Goal: Information Seeking & Learning: Learn about a topic

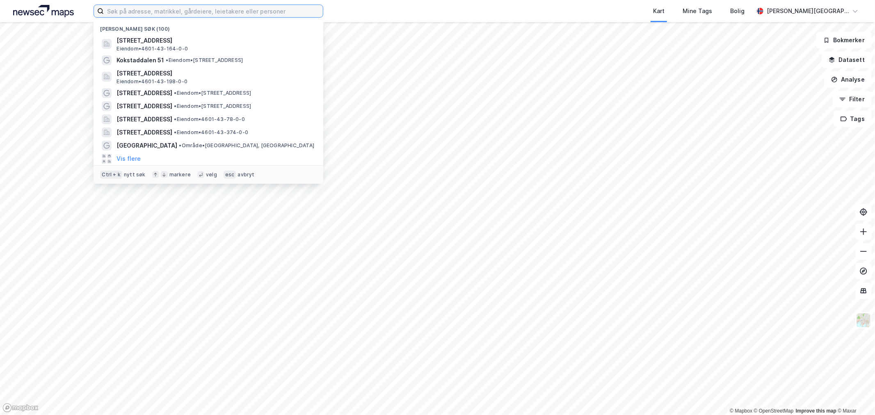
click at [174, 10] on input at bounding box center [213, 11] width 219 height 12
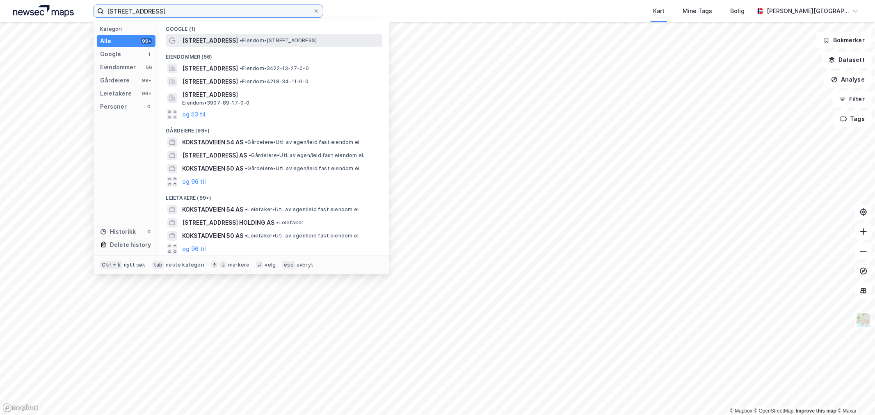
type input "[STREET_ADDRESS]"
click at [227, 39] on span "[STREET_ADDRESS]" at bounding box center [210, 41] width 56 height 10
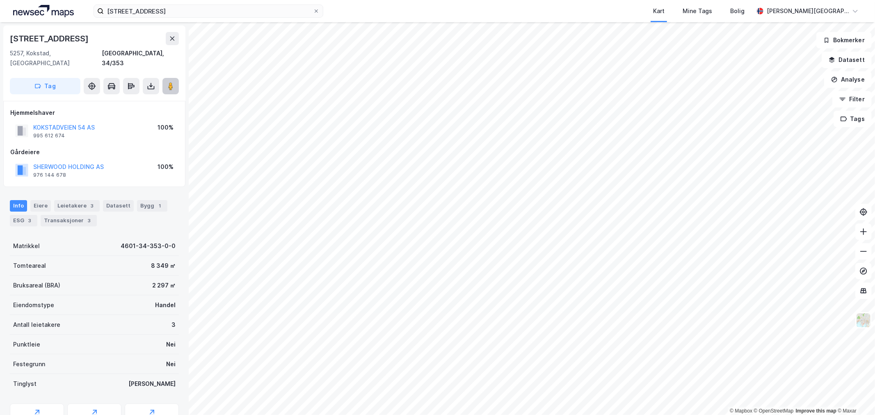
click at [173, 82] on icon at bounding box center [171, 86] width 8 height 8
click at [92, 215] on div "Transaksjoner 3" at bounding box center [69, 220] width 56 height 11
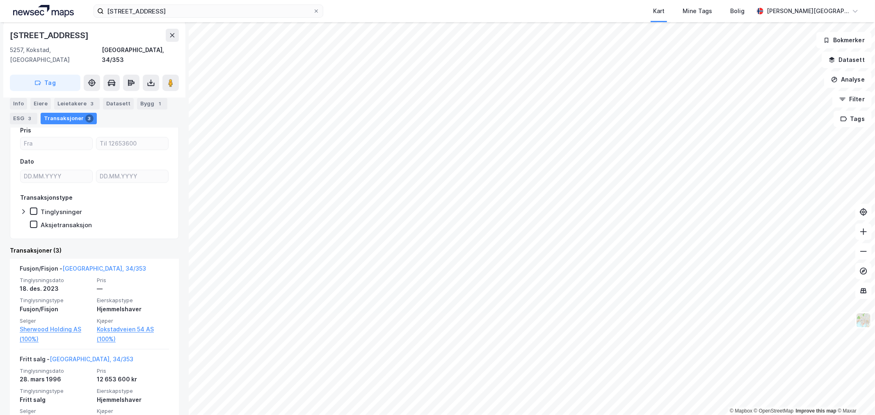
scroll to position [137, 0]
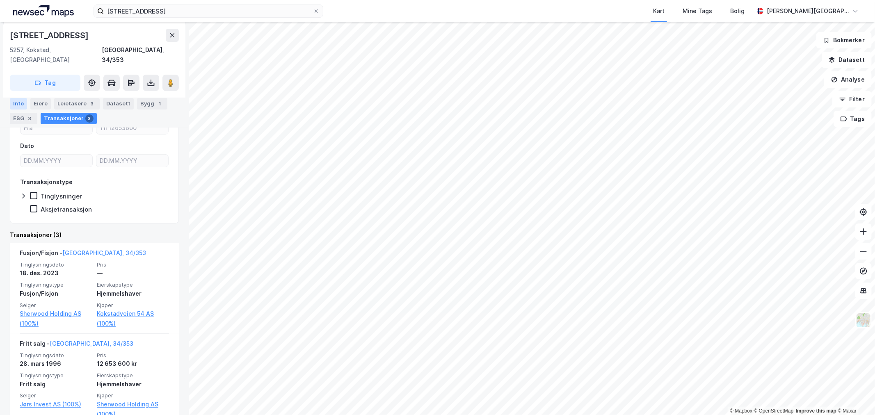
click at [21, 99] on div "Info" at bounding box center [18, 103] width 17 height 11
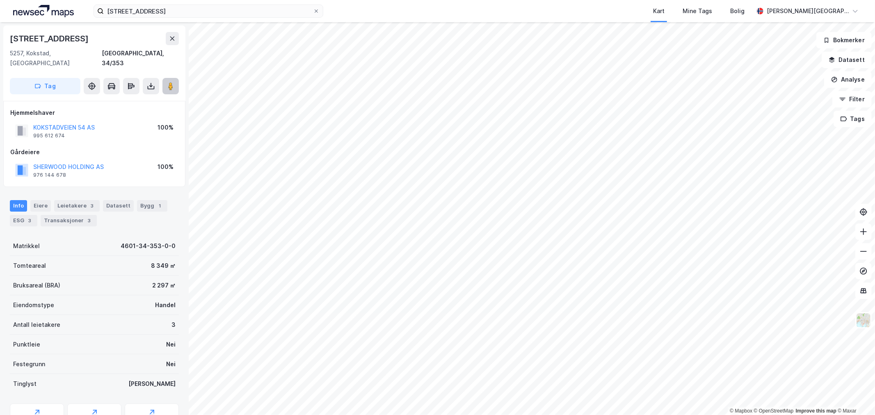
click at [174, 82] on icon at bounding box center [171, 86] width 8 height 8
